Goal: Task Accomplishment & Management: Complete application form

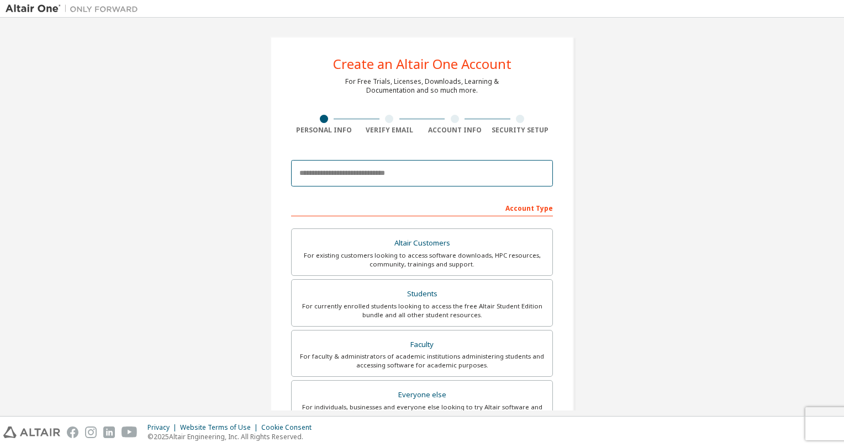
click at [299, 174] on input "email" at bounding box center [422, 173] width 262 height 27
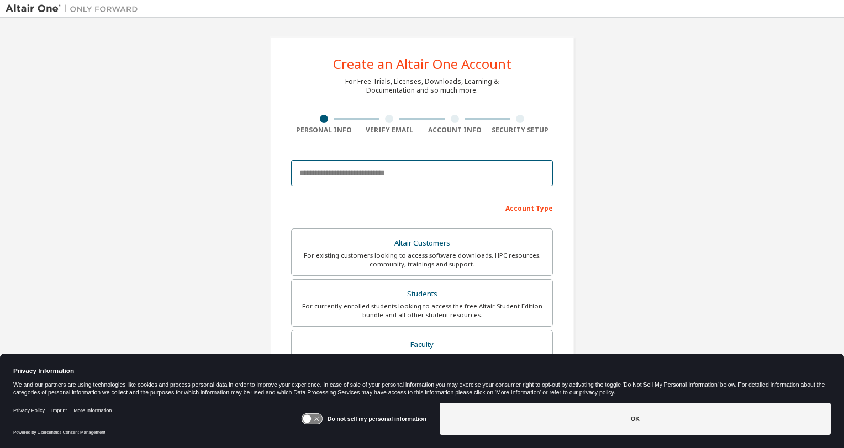
click at [304, 176] on input "email" at bounding box center [422, 173] width 262 height 27
type input "**********"
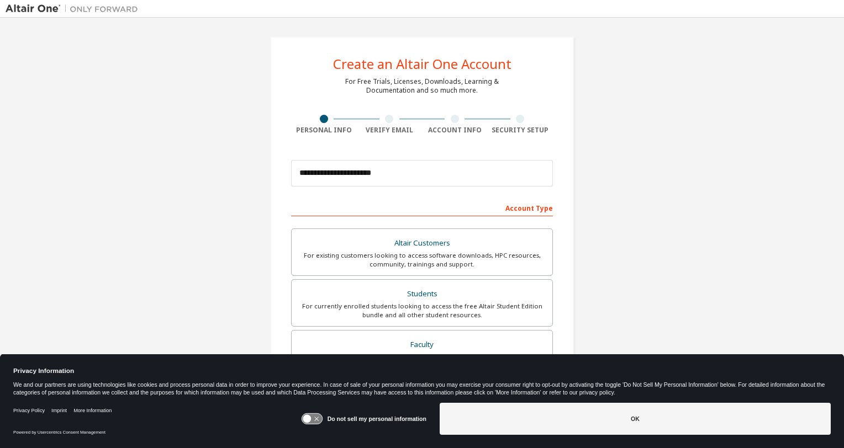
type input "***"
type input "******"
type input "**********"
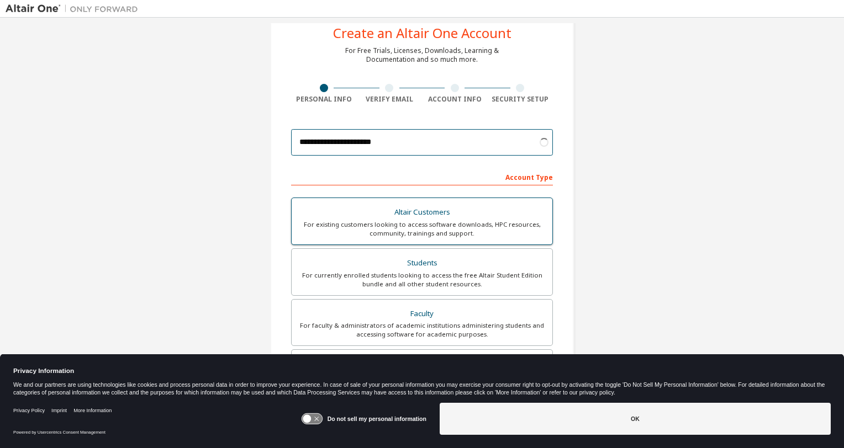
scroll to position [55, 0]
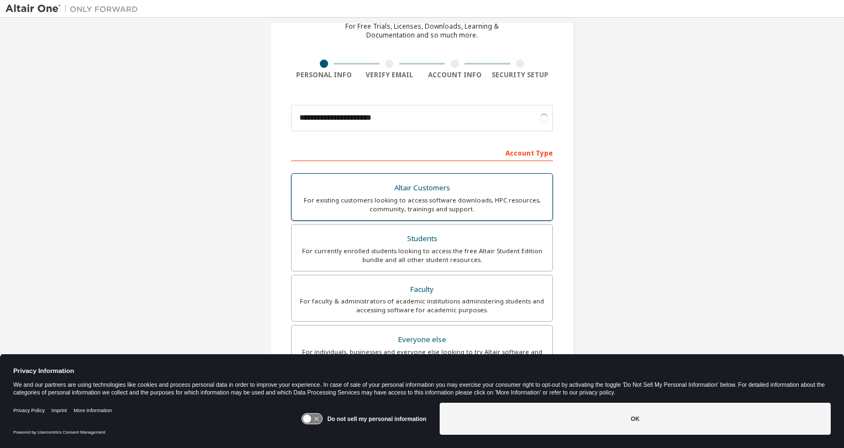
click at [327, 198] on div "For existing customers looking to access software downloads, HPC resources, com…" at bounding box center [421, 205] width 247 height 18
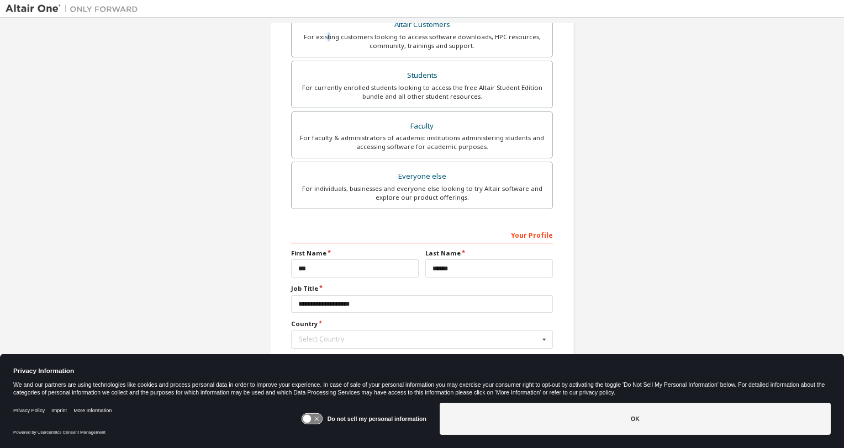
scroll to position [230, 0]
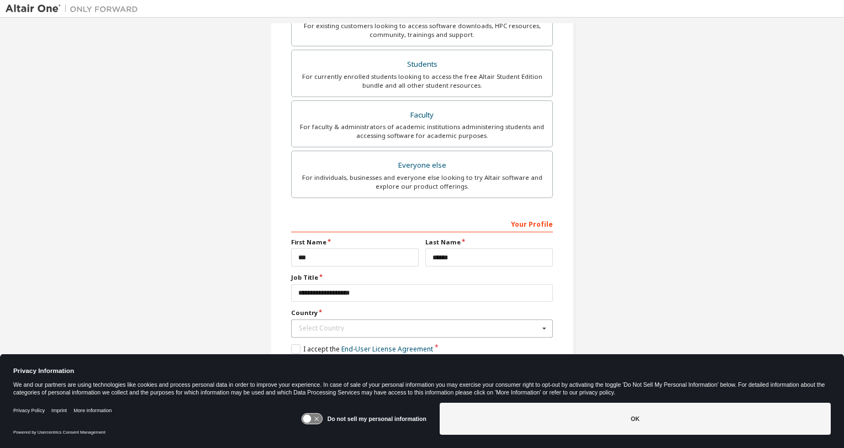
click at [351, 327] on div "Select Country" at bounding box center [419, 328] width 240 height 7
type input "**********"
click at [340, 343] on span "[GEOGRAPHIC_DATA]" at bounding box center [422, 346] width 246 height 7
type input "***"
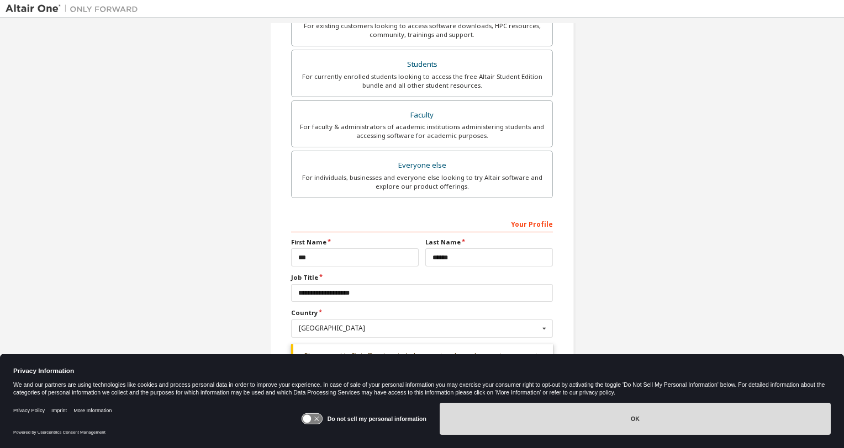
click at [560, 423] on button "OK" at bounding box center [634, 419] width 391 height 32
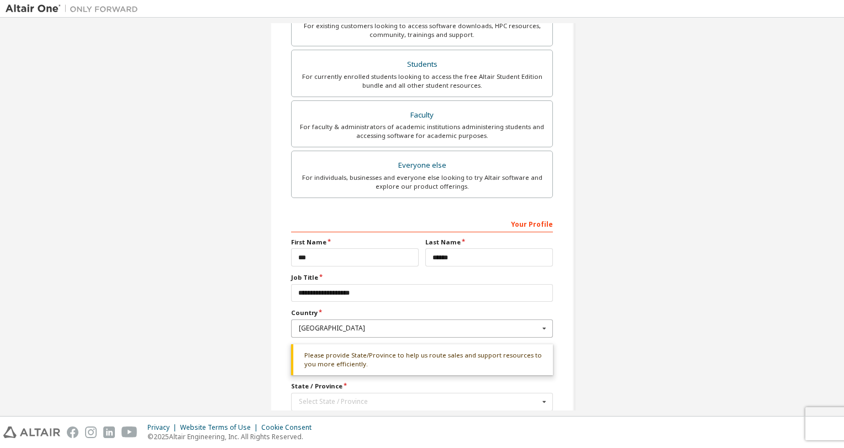
scroll to position [285, 0]
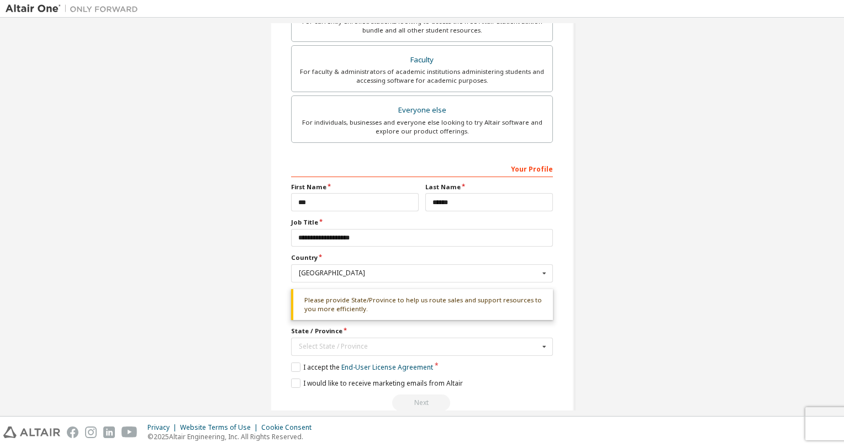
click at [276, 300] on div "**********" at bounding box center [422, 86] width 304 height 668
click at [304, 346] on div "Select State / Province" at bounding box center [419, 346] width 240 height 7
type input "***"
click at [312, 326] on span "[US_STATE]" at bounding box center [422, 329] width 246 height 7
type input "**"
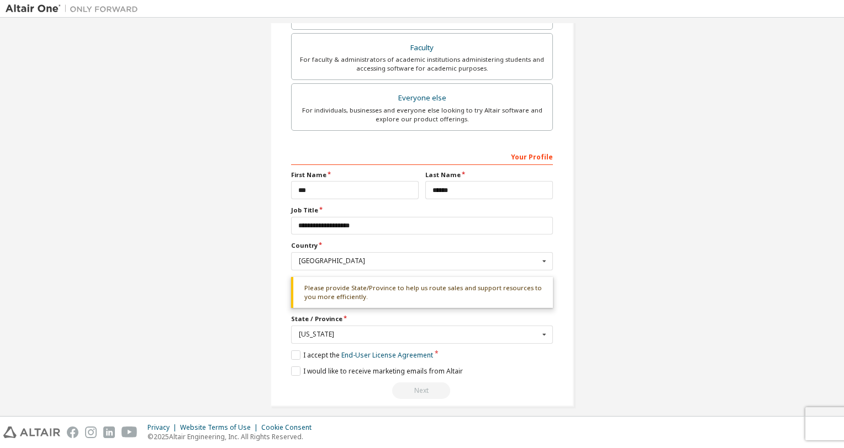
scroll to position [303, 0]
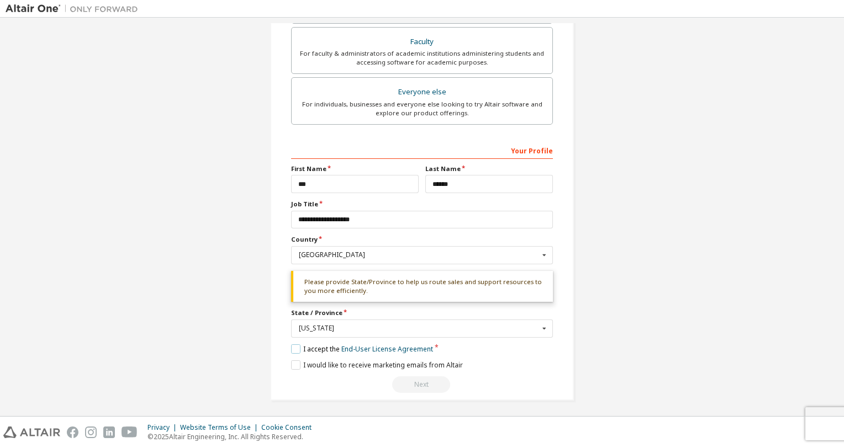
click at [294, 345] on label "I accept the End-User License Agreement" at bounding box center [362, 349] width 142 height 9
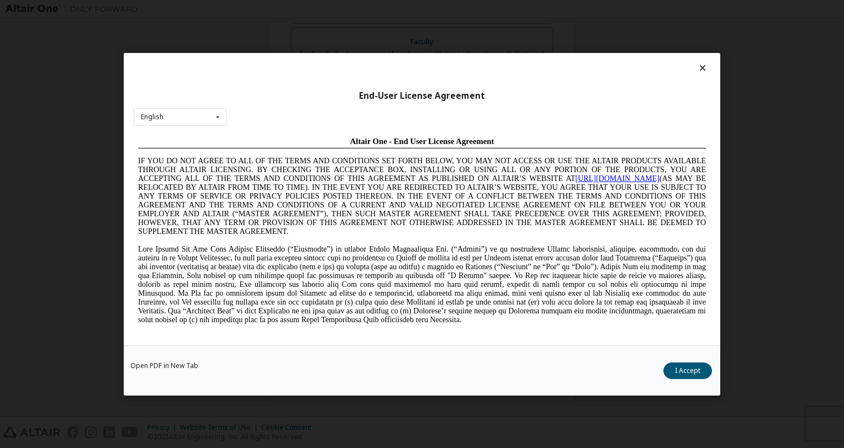
scroll to position [0, 0]
click at [704, 369] on button "I Accept" at bounding box center [687, 370] width 49 height 17
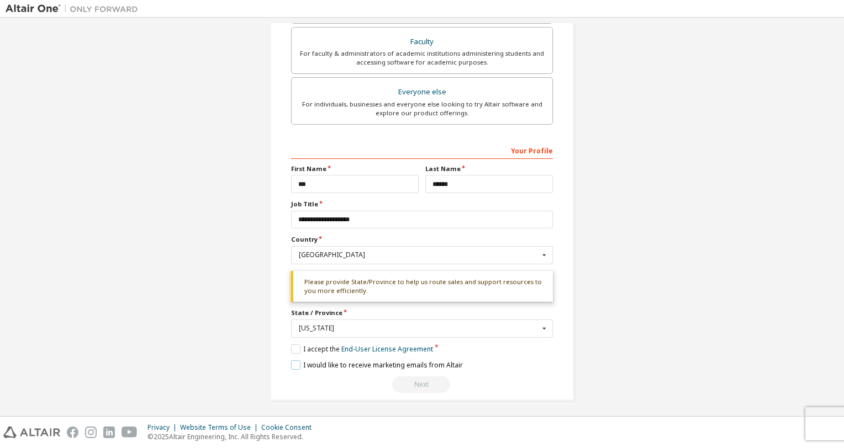
click at [294, 362] on label "I would like to receive marketing emails from Altair" at bounding box center [377, 365] width 172 height 9
click at [295, 362] on label "I would like to receive marketing emails from Altair" at bounding box center [377, 365] width 172 height 9
click at [349, 282] on div "Please provide State/Province to help us route sales and support resources to y…" at bounding box center [422, 286] width 262 height 31
click at [417, 384] on div "Next" at bounding box center [422, 385] width 262 height 17
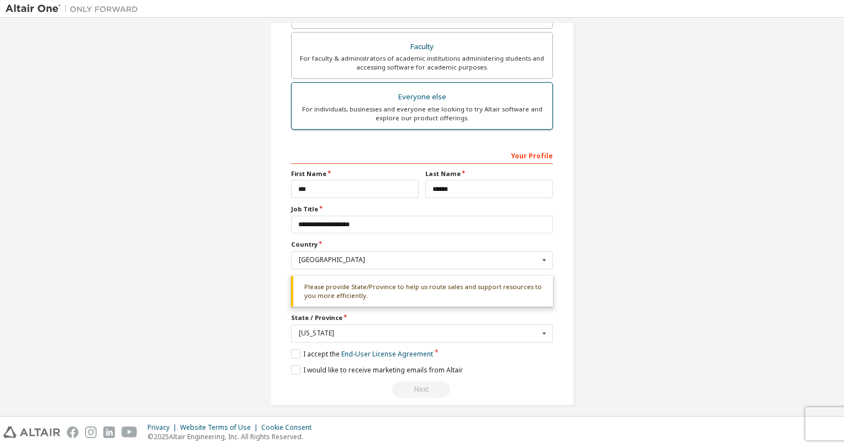
scroll to position [303, 0]
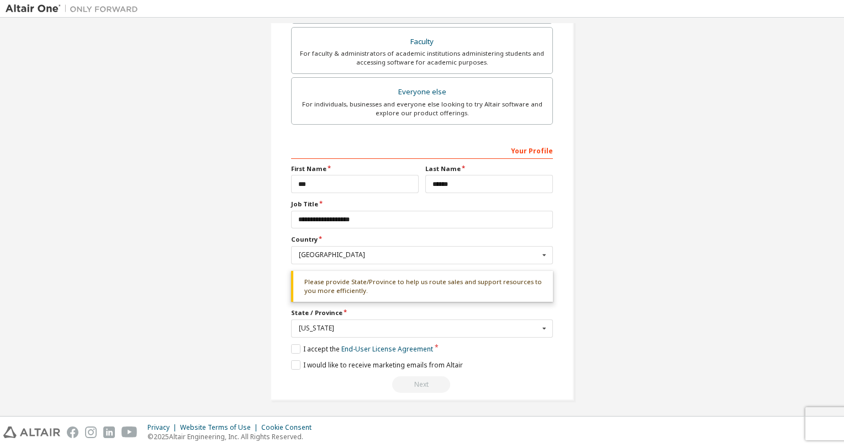
click at [421, 378] on div "Next" at bounding box center [422, 385] width 262 height 17
click at [296, 363] on label "I would like to receive marketing emails from Altair" at bounding box center [377, 365] width 172 height 9
click at [408, 380] on div "Next" at bounding box center [422, 385] width 262 height 17
click at [297, 361] on label "I would like to receive marketing emails from Altair" at bounding box center [377, 365] width 172 height 9
click at [353, 276] on div "Please provide State/Province to help us route sales and support resources to y…" at bounding box center [422, 286] width 262 height 31
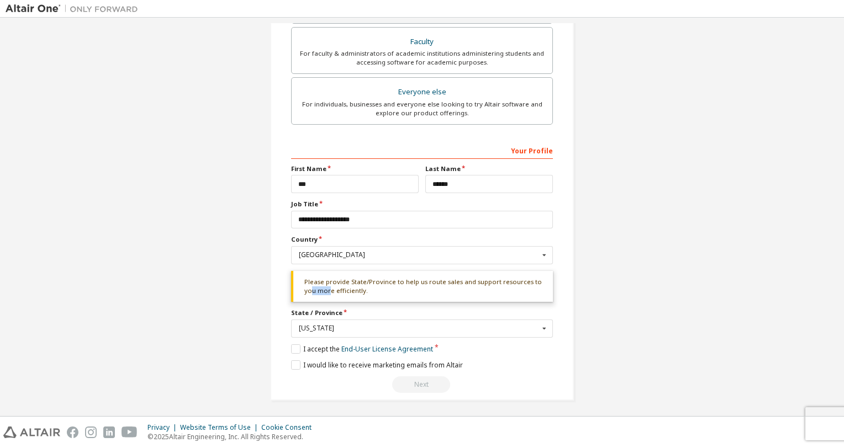
drag, startPoint x: 310, startPoint y: 293, endPoint x: 329, endPoint y: 290, distance: 19.5
click at [329, 290] on div "Please provide State/Province to help us route sales and support resources to y…" at bounding box center [422, 286] width 262 height 31
drag, startPoint x: 329, startPoint y: 290, endPoint x: 365, endPoint y: 292, distance: 36.5
click at [365, 292] on div "Please provide State/Province to help us route sales and support resources to y…" at bounding box center [422, 286] width 262 height 31
click at [372, 311] on label "State / Province" at bounding box center [422, 313] width 262 height 9
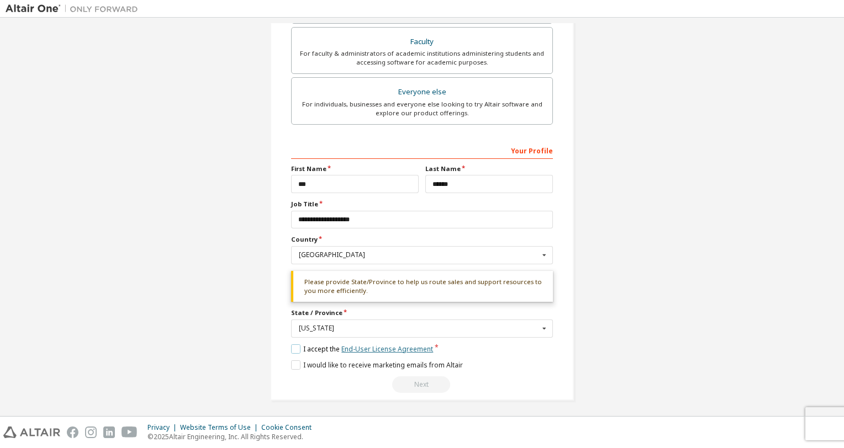
click at [417, 347] on link "End-User License Agreement" at bounding box center [387, 349] width 92 height 9
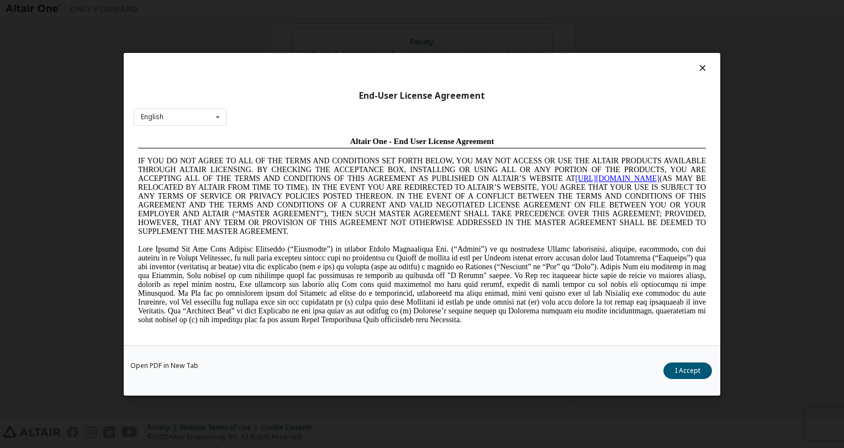
scroll to position [0, 0]
click at [674, 373] on button "I Accept" at bounding box center [687, 370] width 49 height 17
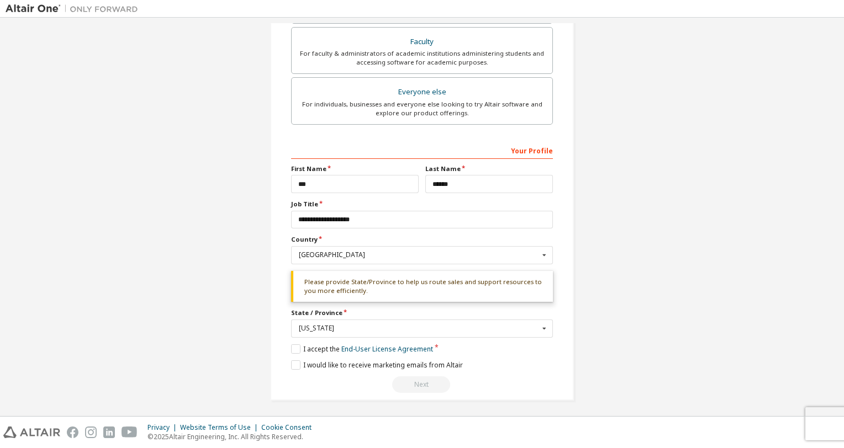
click at [511, 361] on div "I would like to receive marketing emails from Altair" at bounding box center [422, 365] width 262 height 9
click at [435, 383] on div "Next" at bounding box center [422, 385] width 262 height 17
click at [436, 381] on div "Next" at bounding box center [422, 385] width 262 height 17
click at [436, 380] on div "Next" at bounding box center [422, 385] width 262 height 17
drag, startPoint x: 437, startPoint y: 380, endPoint x: 443, endPoint y: 373, distance: 9.8
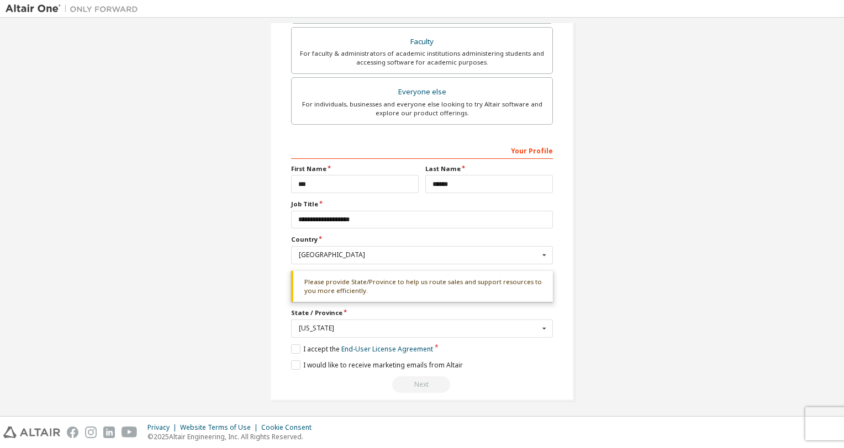
click at [436, 379] on div "Next" at bounding box center [422, 385] width 262 height 17
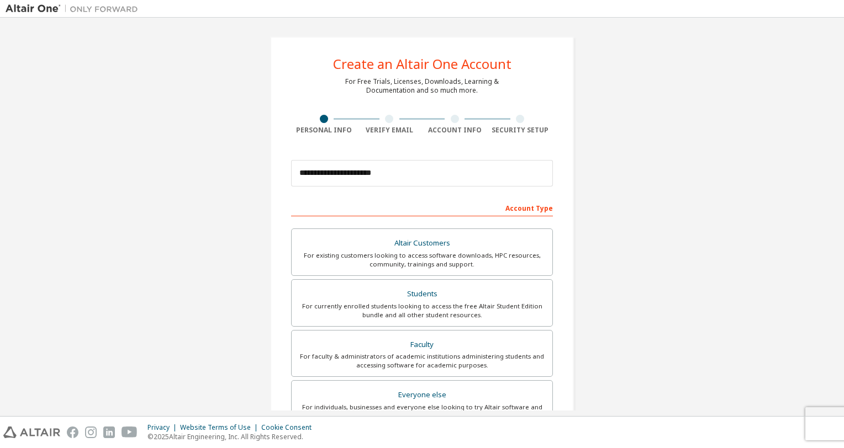
click at [521, 203] on div "Account Type" at bounding box center [422, 208] width 262 height 18
click at [520, 208] on div "Account Type" at bounding box center [422, 208] width 262 height 18
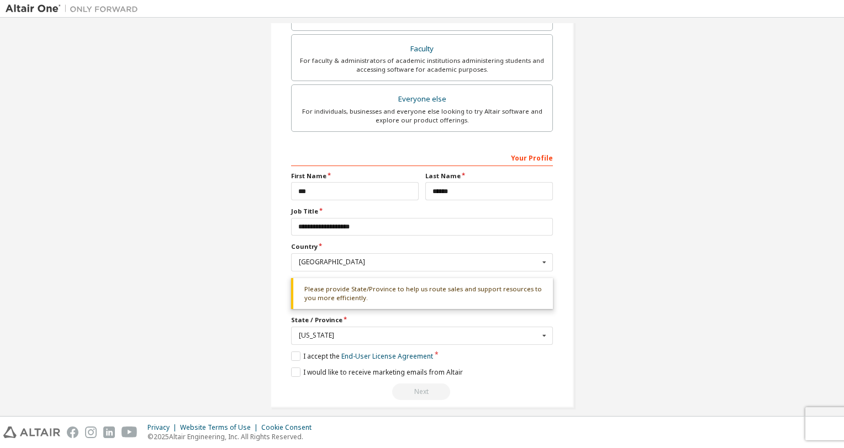
scroll to position [303, 0]
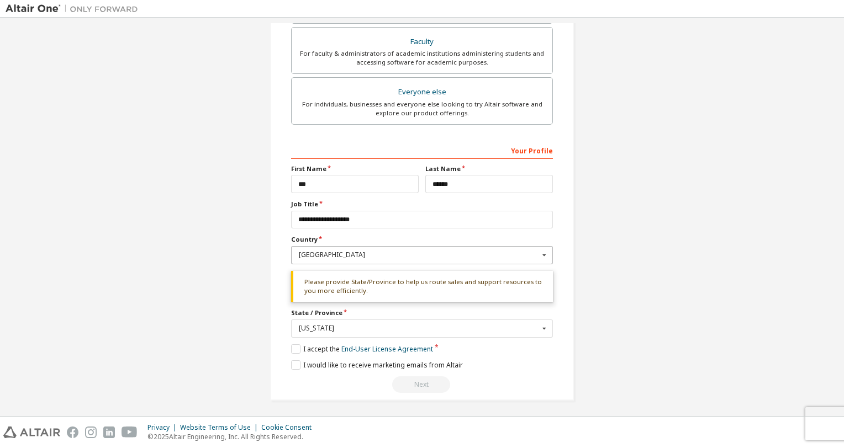
click at [449, 256] on div "[GEOGRAPHIC_DATA] [GEOGRAPHIC_DATA] [GEOGRAPHIC_DATA] [GEOGRAPHIC_DATA] [GEOGRA…" at bounding box center [422, 255] width 262 height 18
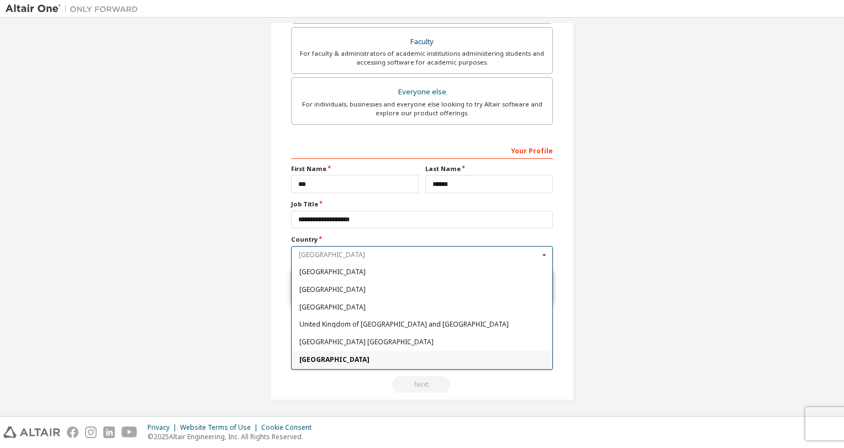
scroll to position [3905, 0]
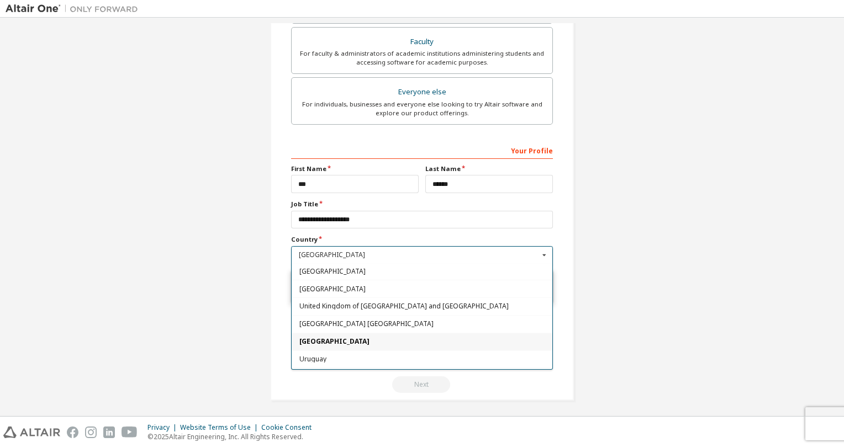
click at [352, 332] on div "[GEOGRAPHIC_DATA]" at bounding box center [422, 341] width 261 height 18
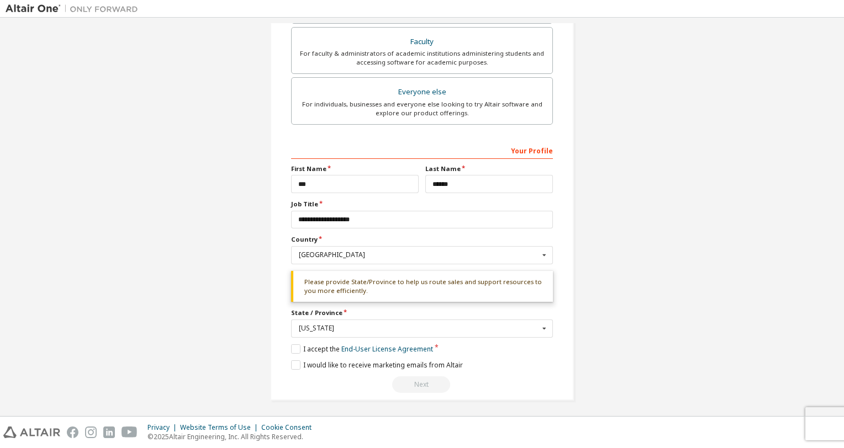
click at [267, 255] on div "**********" at bounding box center [422, 67] width 330 height 694
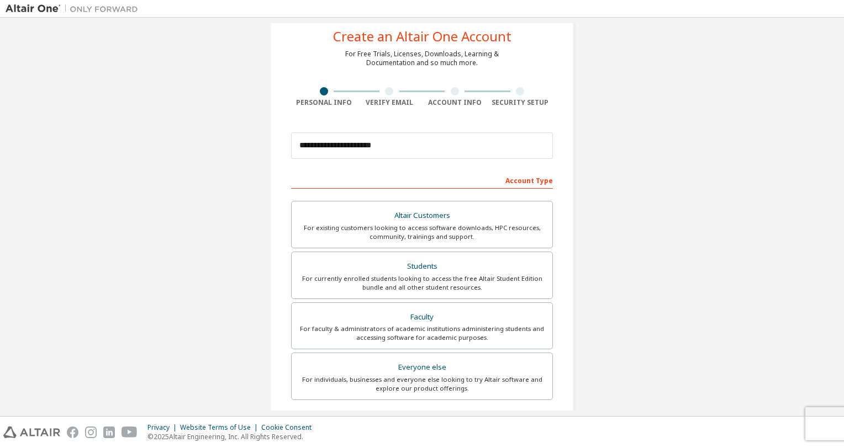
scroll to position [0, 0]
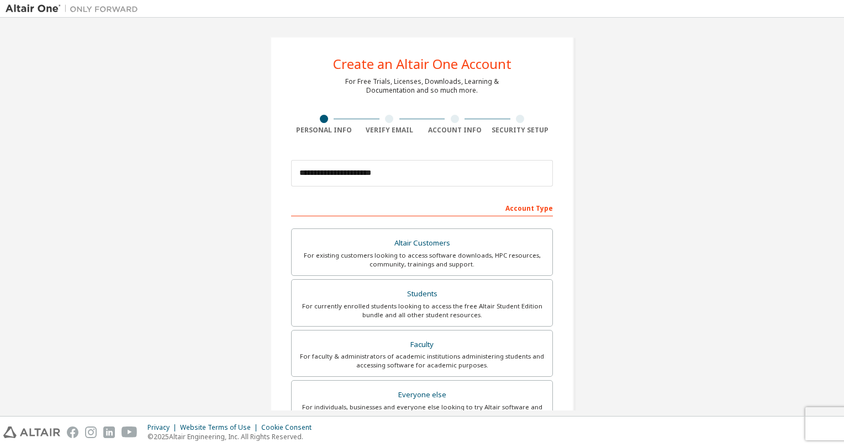
click at [386, 118] on div at bounding box center [389, 119] width 8 height 8
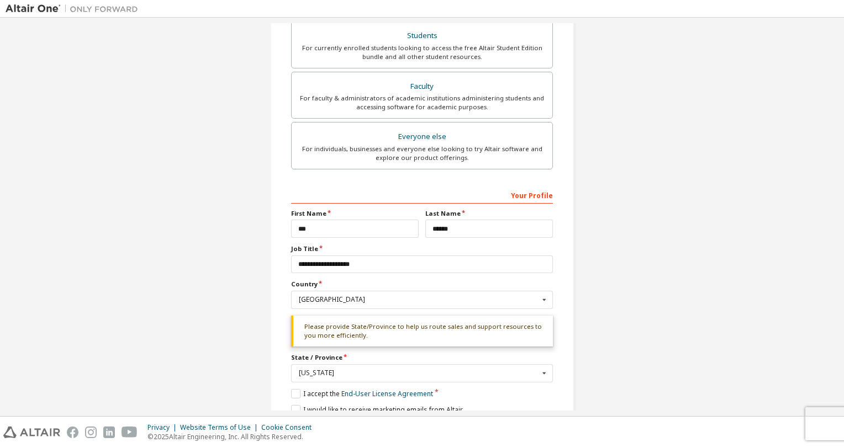
scroll to position [303, 0]
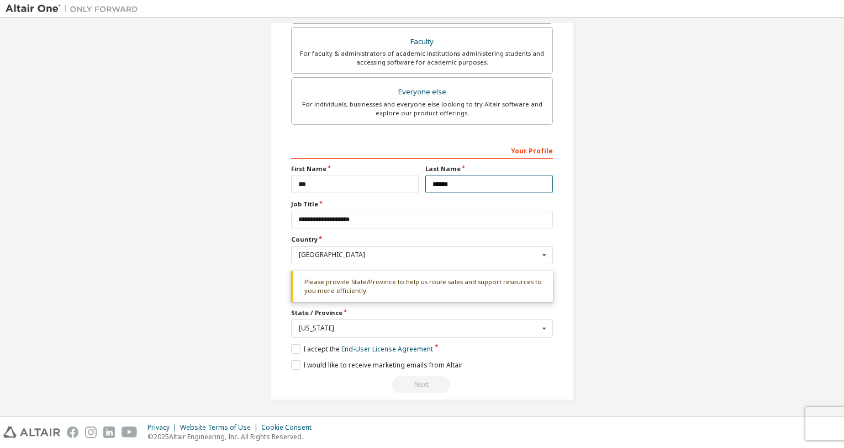
click at [433, 179] on input "******" at bounding box center [489, 184] width 128 height 18
click at [360, 188] on input "***" at bounding box center [355, 184] width 128 height 18
click at [247, 231] on div "**********" at bounding box center [422, 67] width 833 height 694
click at [337, 330] on input "text" at bounding box center [422, 328] width 261 height 17
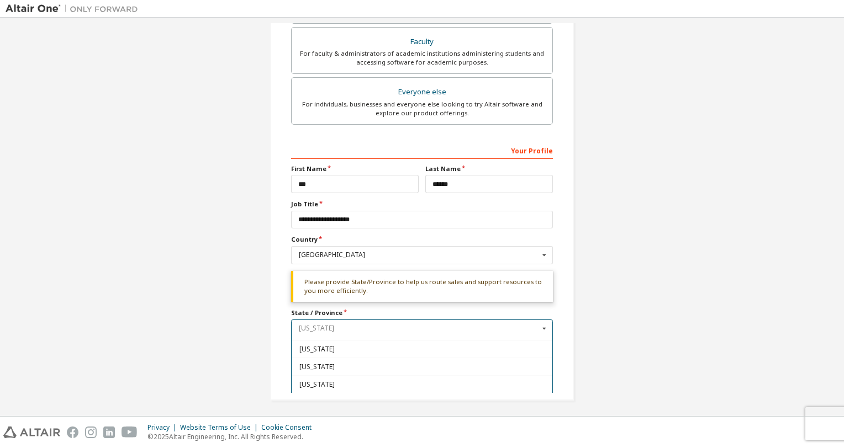
click at [307, 329] on input "text" at bounding box center [422, 328] width 261 height 17
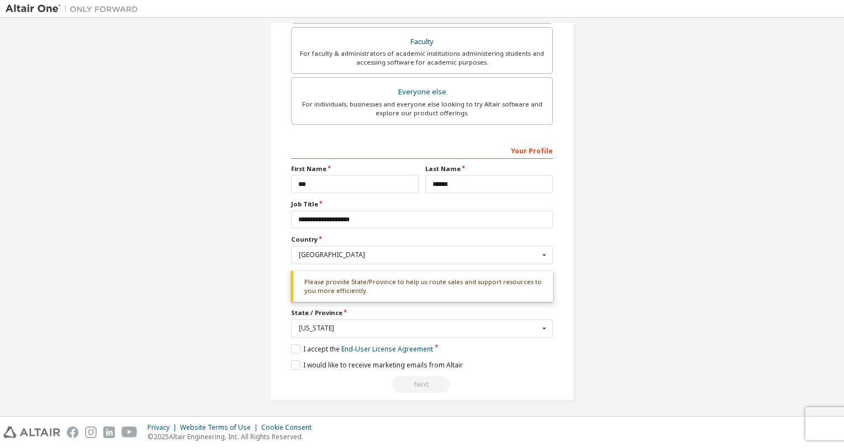
click at [689, 314] on div "**********" at bounding box center [422, 67] width 833 height 694
click at [427, 378] on div "Next" at bounding box center [422, 385] width 262 height 17
click at [425, 379] on div "Next" at bounding box center [422, 385] width 262 height 17
drag, startPoint x: 424, startPoint y: 377, endPoint x: 431, endPoint y: 372, distance: 8.3
click at [424, 377] on div "Next" at bounding box center [422, 385] width 262 height 17
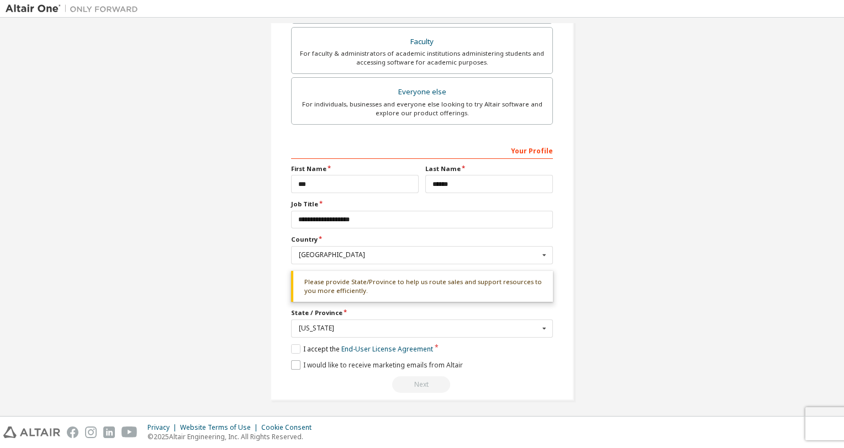
drag, startPoint x: 431, startPoint y: 372, endPoint x: 391, endPoint y: 364, distance: 40.4
click at [398, 365] on div "**********" at bounding box center [422, 267] width 262 height 252
drag, startPoint x: 292, startPoint y: 363, endPoint x: 309, endPoint y: 364, distance: 17.2
click at [293, 364] on label "I would like to receive marketing emails from Altair" at bounding box center [377, 365] width 172 height 9
click at [414, 386] on div "Next" at bounding box center [422, 385] width 262 height 17
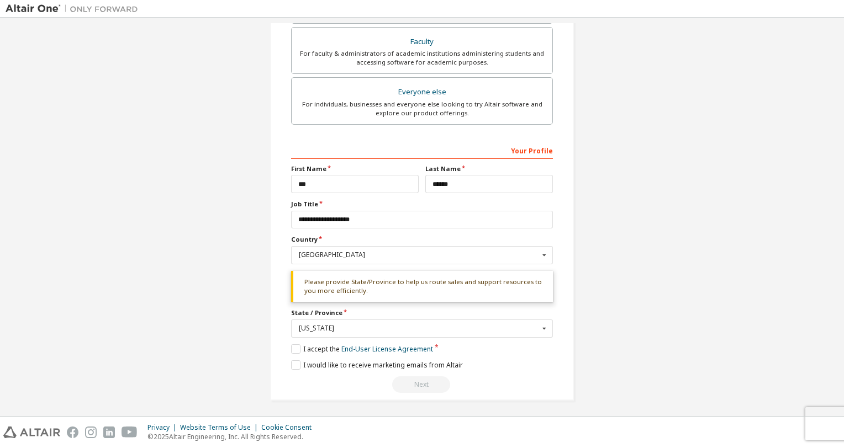
click at [416, 382] on div "Next" at bounding box center [422, 385] width 262 height 17
drag, startPoint x: 415, startPoint y: 382, endPoint x: 508, endPoint y: 362, distance: 94.7
click at [422, 379] on div "Next" at bounding box center [422, 385] width 262 height 17
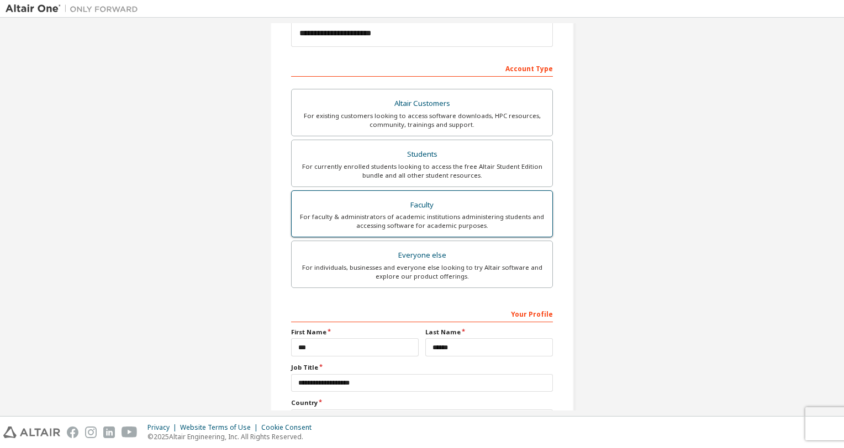
scroll to position [137, 0]
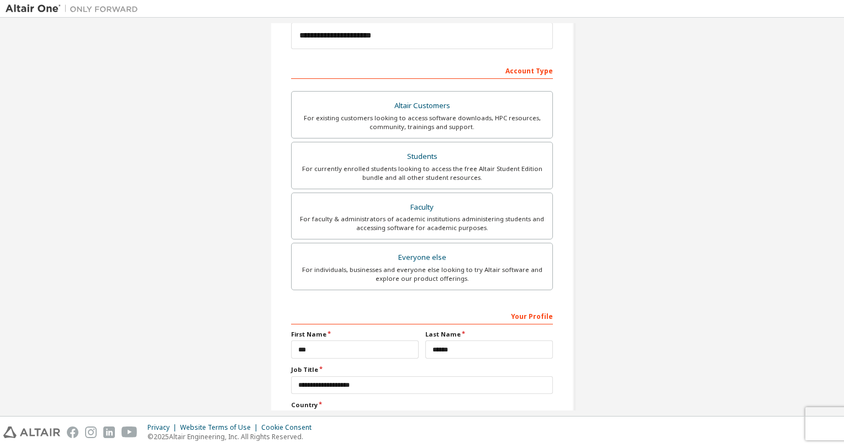
click at [283, 159] on div "**********" at bounding box center [422, 233] width 304 height 668
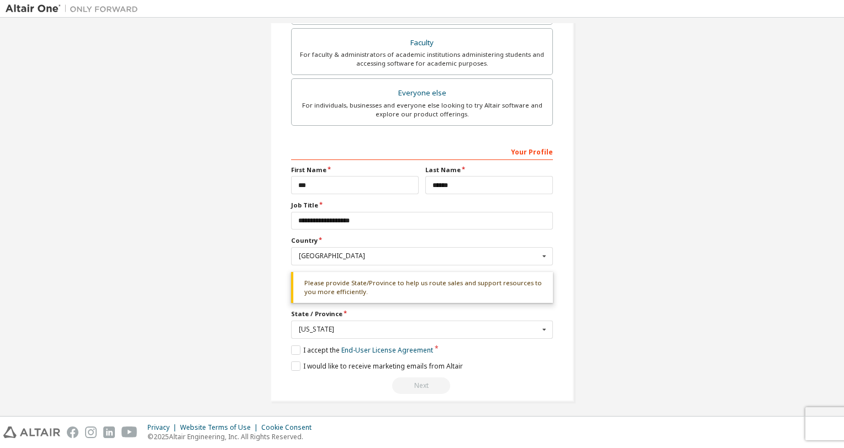
scroll to position [303, 0]
click at [271, 278] on div "**********" at bounding box center [422, 67] width 304 height 668
click at [404, 294] on div "Please provide State/Province to help us route sales and support resources to y…" at bounding box center [422, 286] width 262 height 31
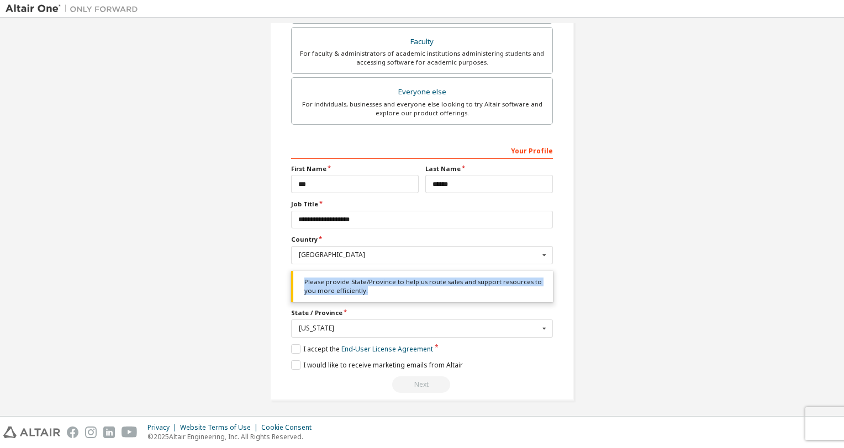
click at [403, 293] on div "Please provide State/Province to help us route sales and support resources to y…" at bounding box center [422, 286] width 262 height 31
click at [403, 291] on div "Please provide State/Province to help us route sales and support resources to y…" at bounding box center [422, 286] width 262 height 31
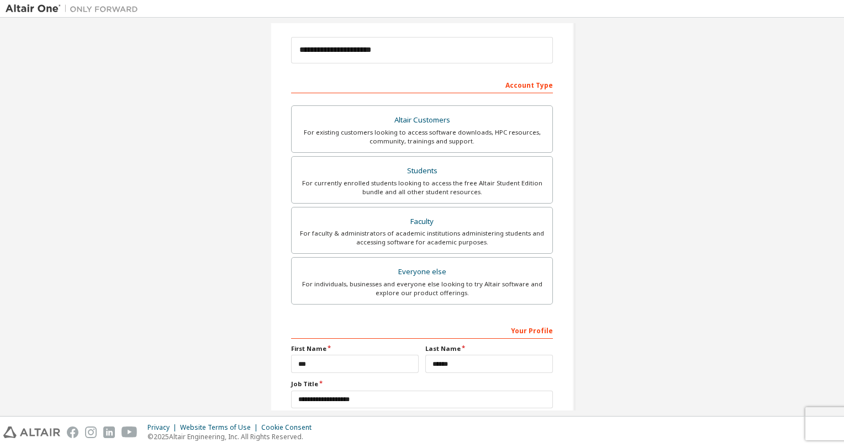
scroll to position [110, 0]
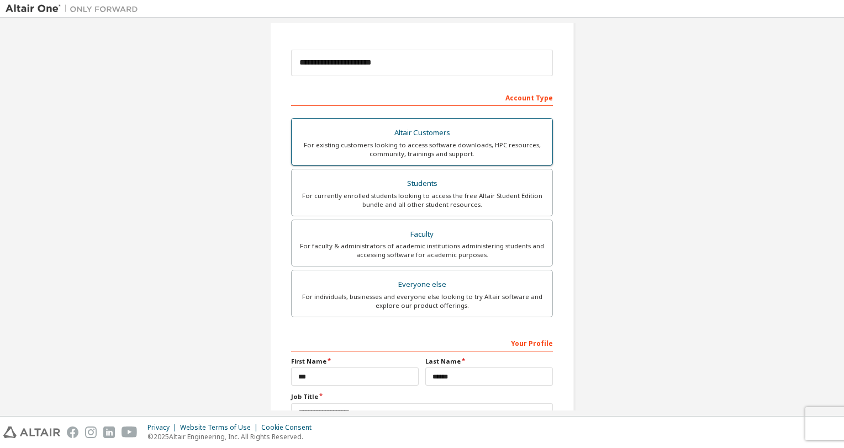
click at [425, 130] on div "Altair Customers" at bounding box center [421, 132] width 247 height 15
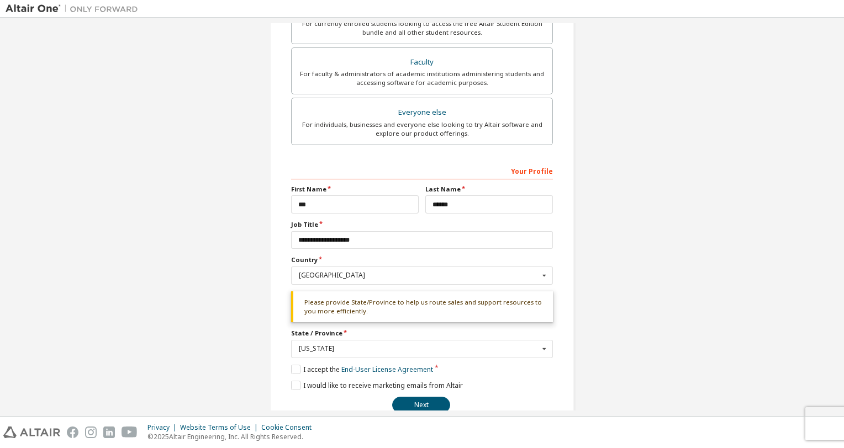
scroll to position [303, 0]
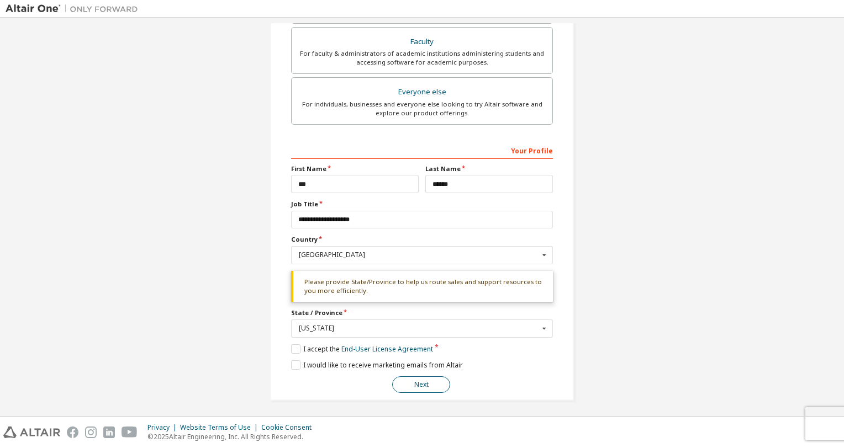
click at [401, 377] on button "Next" at bounding box center [421, 385] width 58 height 17
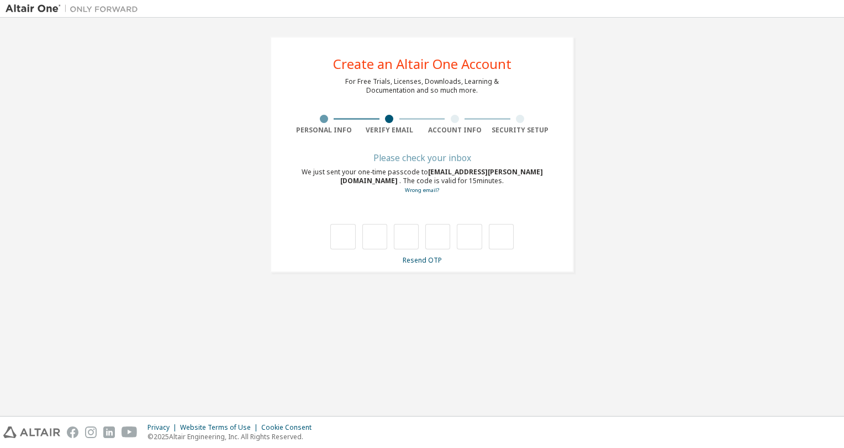
scroll to position [0, 0]
type input "*"
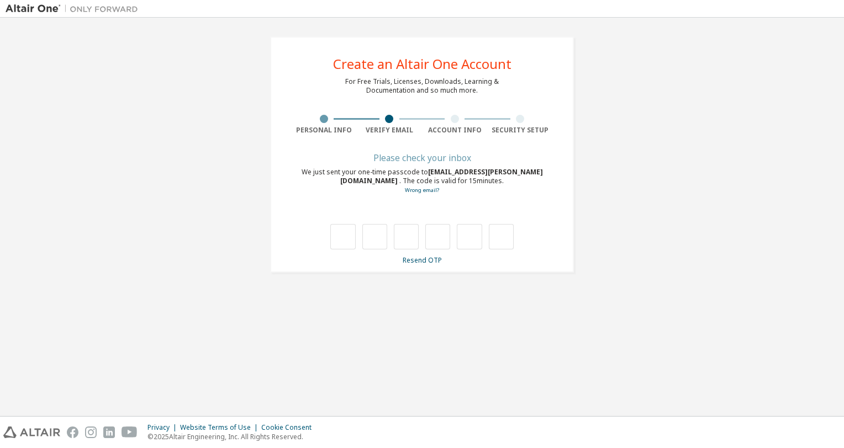
type input "*"
